Goal: Use online tool/utility: Utilize a website feature to perform a specific function

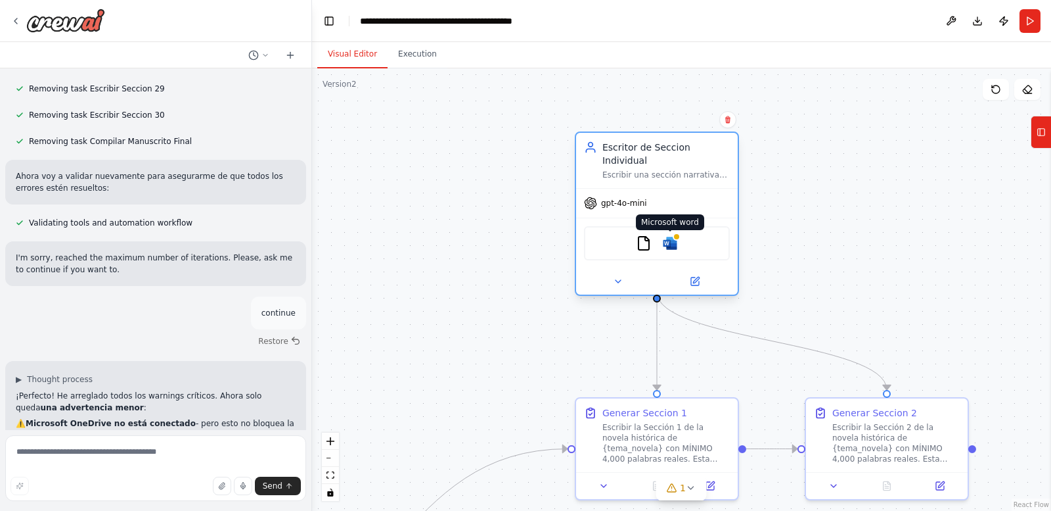
click at [674, 236] on img at bounding box center [670, 243] width 16 height 16
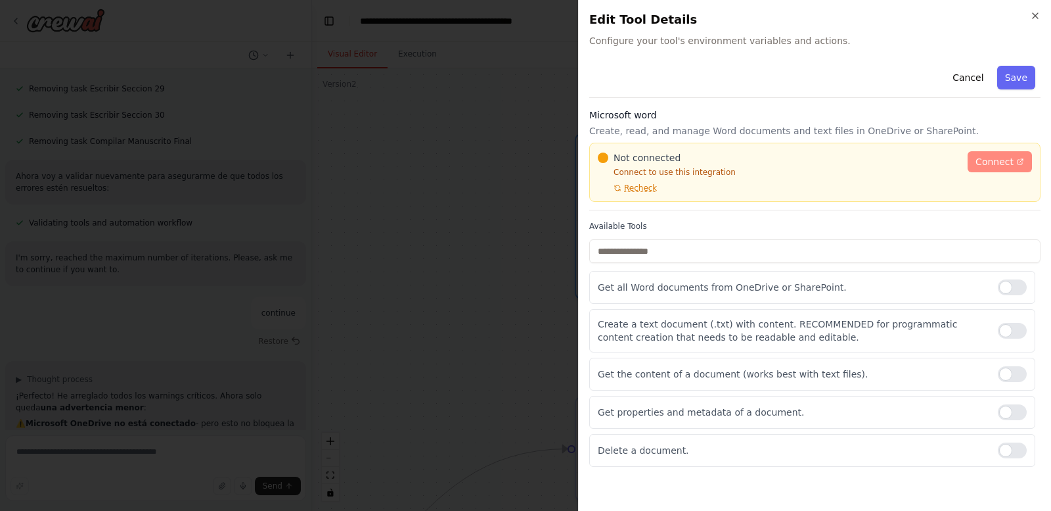
click at [986, 162] on span "Connect" at bounding box center [995, 161] width 38 height 13
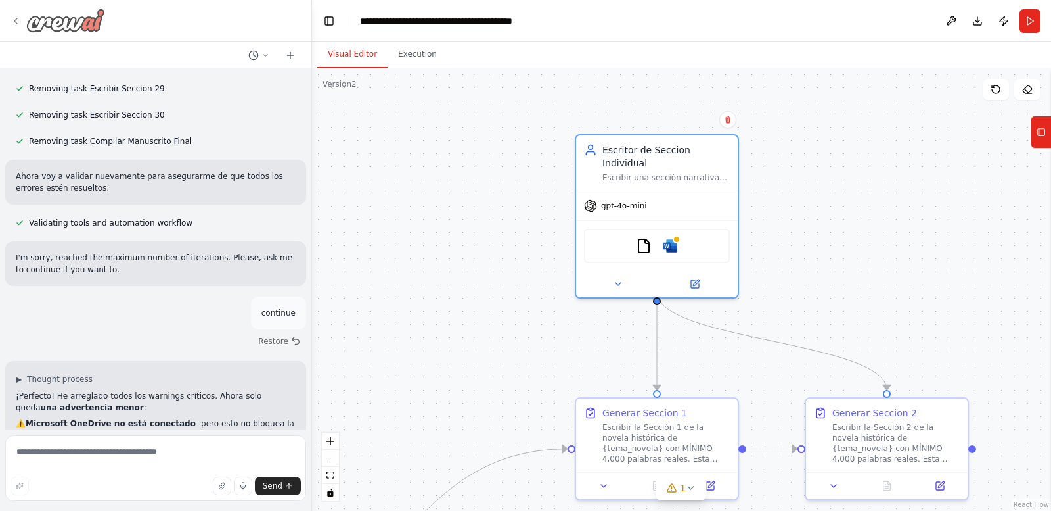
click at [16, 16] on icon at bounding box center [16, 21] width 11 height 11
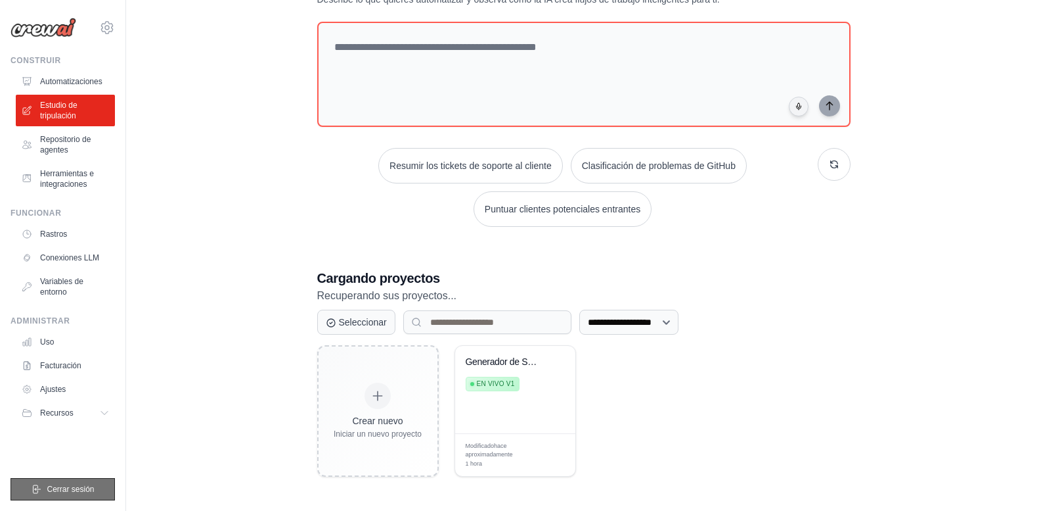
click at [66, 489] on font "Cerrar sesión" at bounding box center [70, 488] width 47 height 9
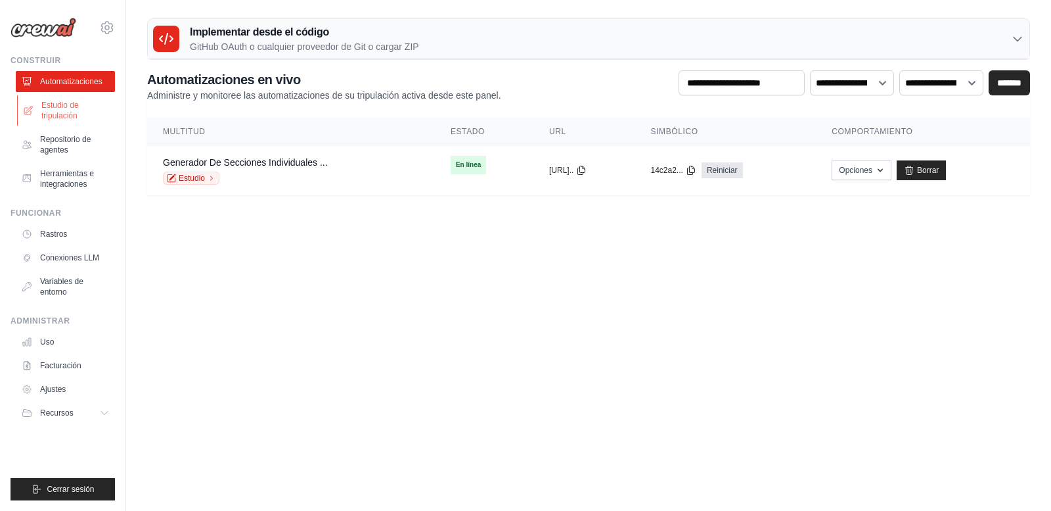
click at [74, 103] on font "Estudio de tripulación" at bounding box center [59, 111] width 37 height 20
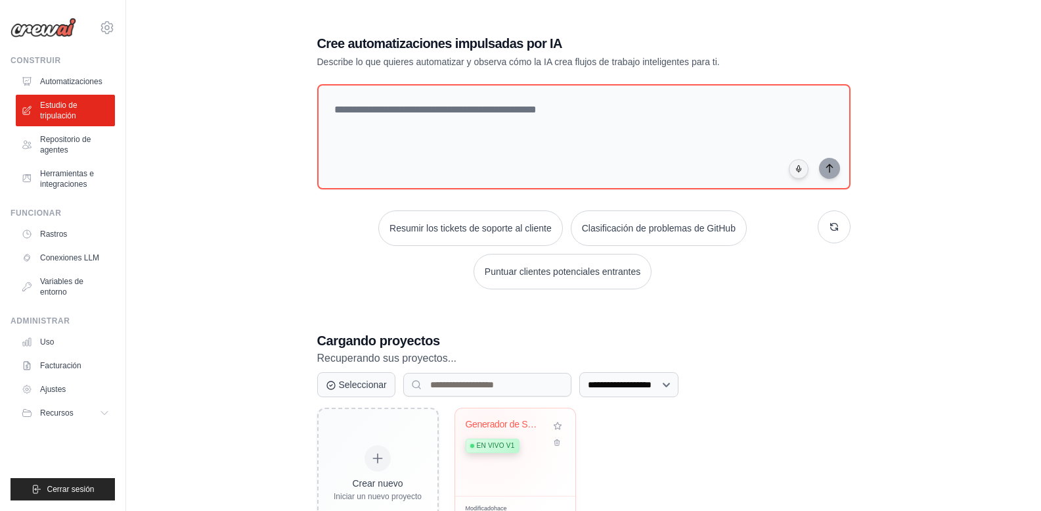
click at [486, 434] on div "Generador de Secciones Individuales... En vivo v1" at bounding box center [506, 439] width 80 height 40
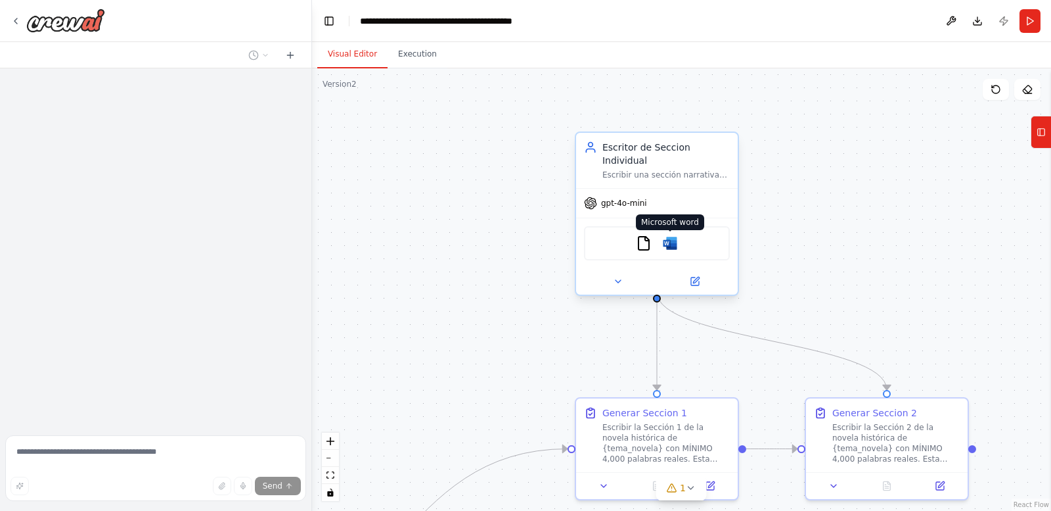
click at [668, 235] on img at bounding box center [670, 243] width 16 height 16
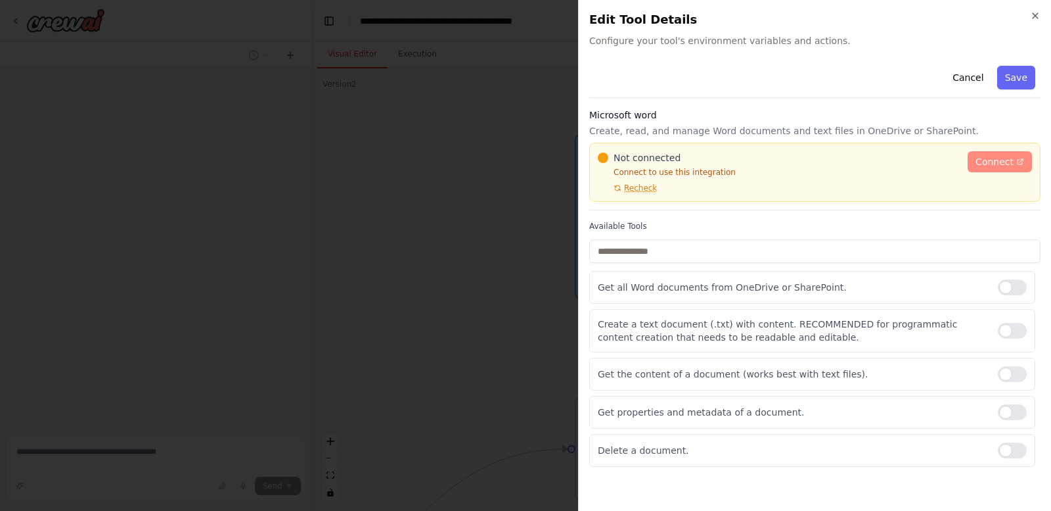
click at [988, 157] on span "Connect" at bounding box center [995, 161] width 38 height 13
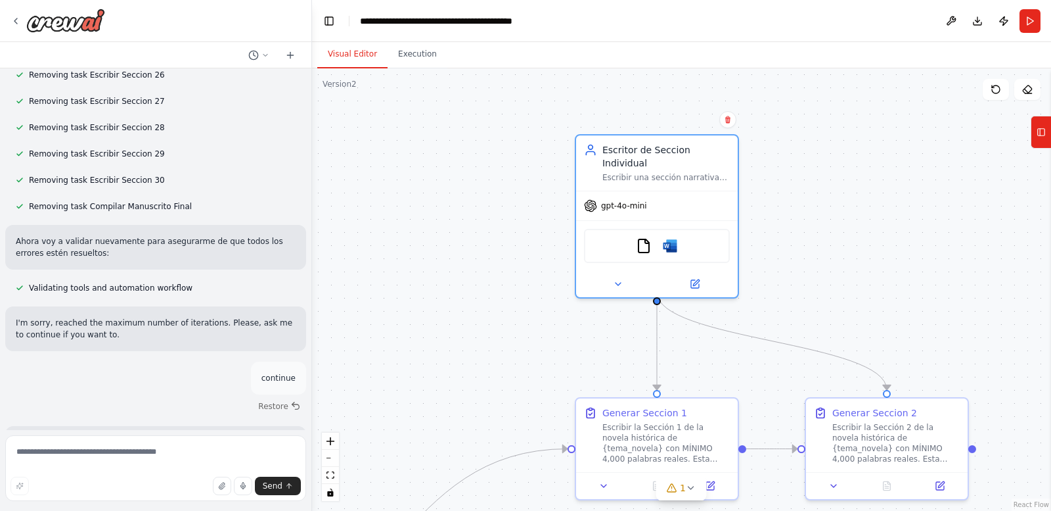
scroll to position [29758, 0]
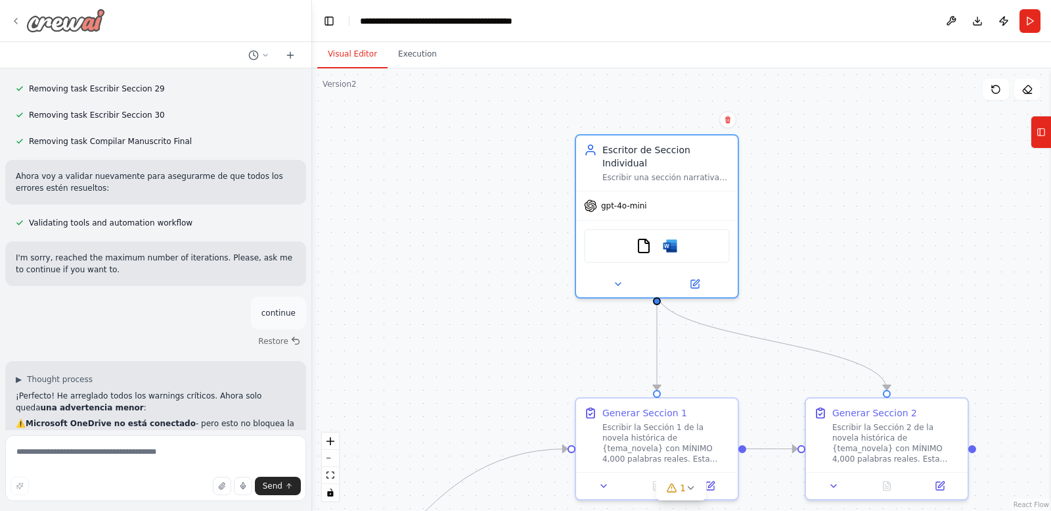
click at [16, 20] on icon at bounding box center [16, 21] width 11 height 11
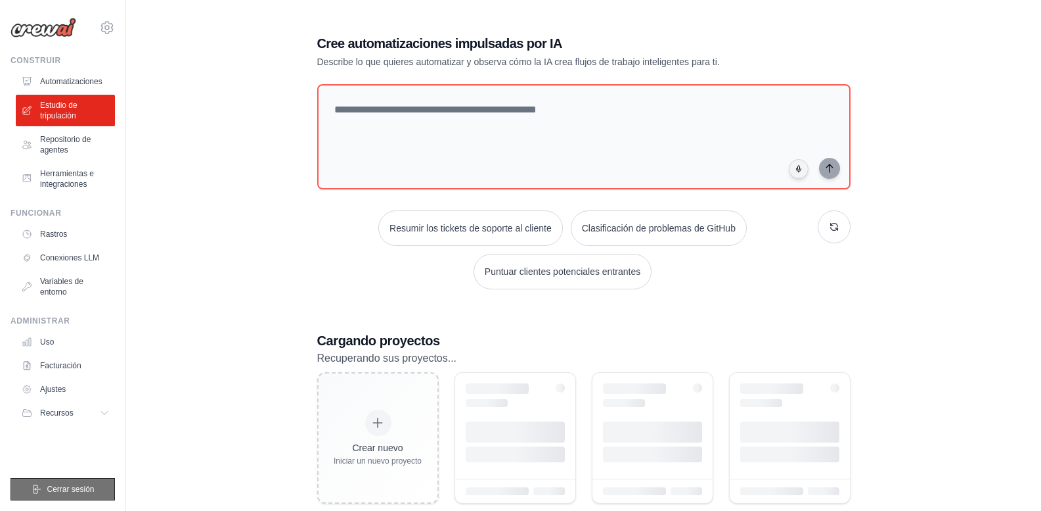
click at [64, 487] on font "Cerrar sesión" at bounding box center [70, 488] width 47 height 9
